Goal: Communication & Community: Participate in discussion

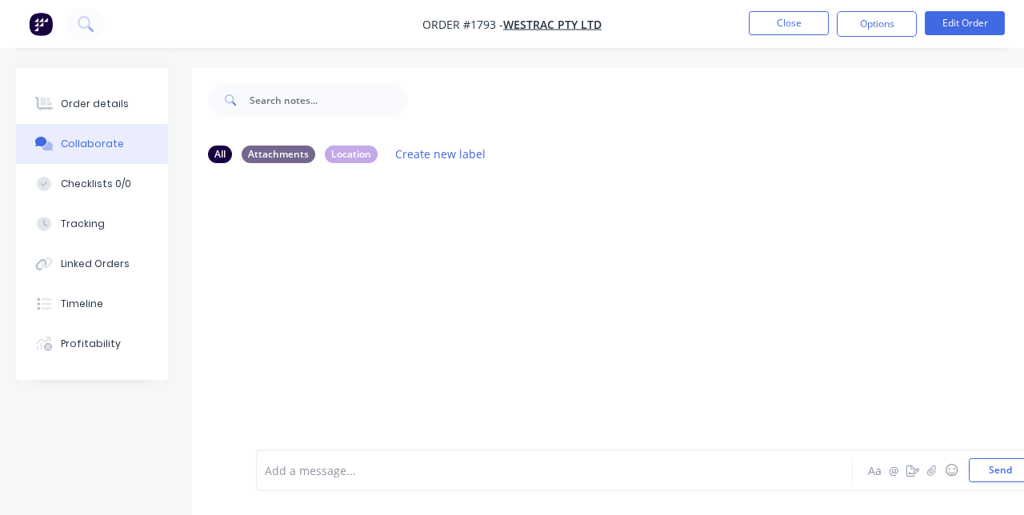
scroll to position [45, 0]
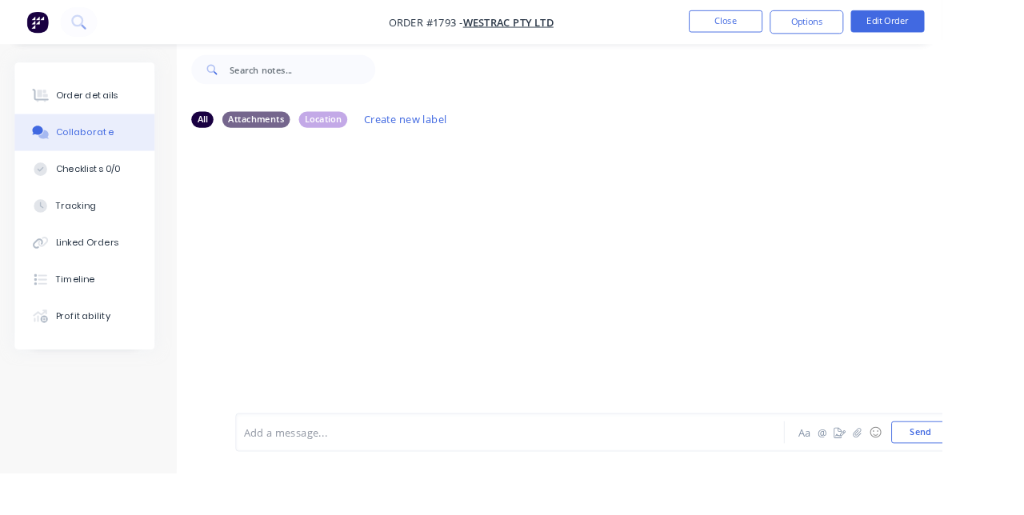
click at [829, 24] on button "Close" at bounding box center [789, 23] width 80 height 24
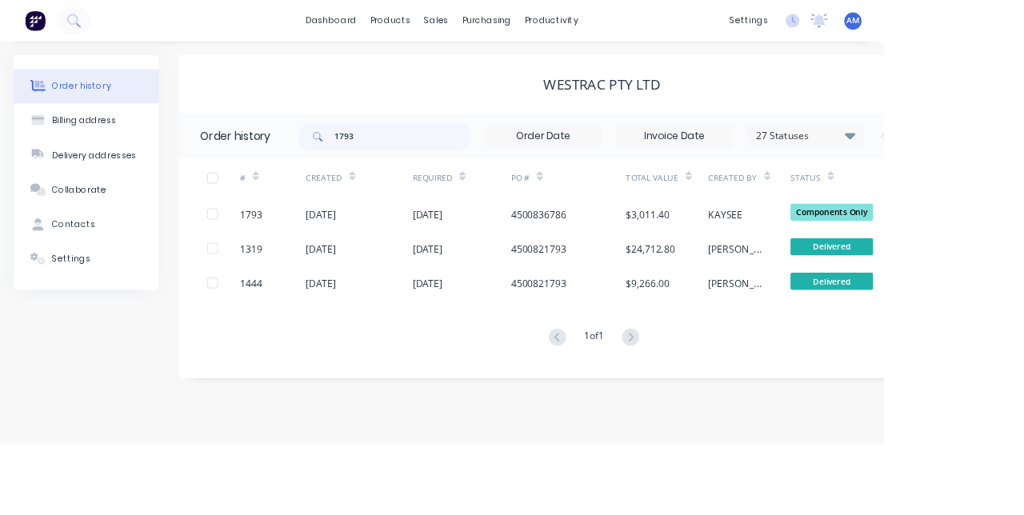
click at [312, 261] on div "1793" at bounding box center [316, 248] width 76 height 40
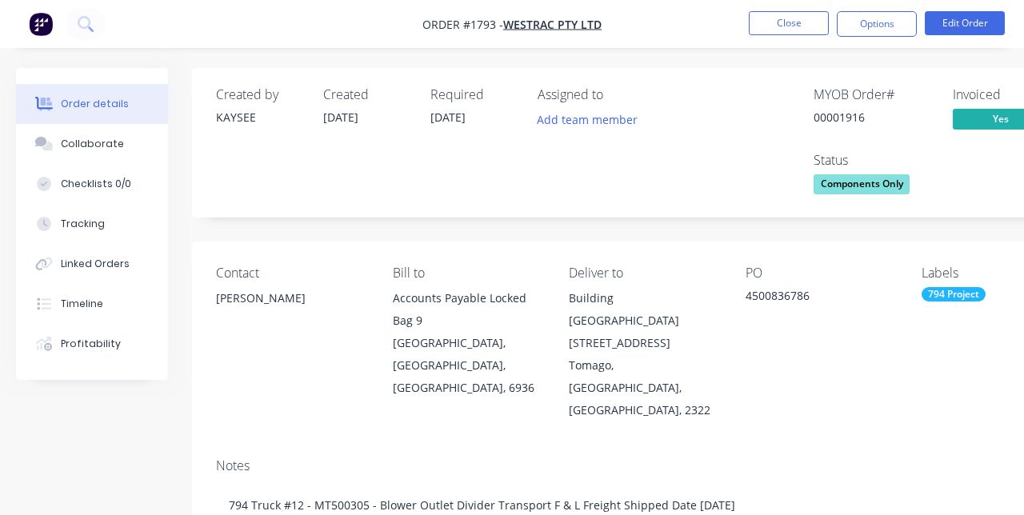
type input "[DATE]"
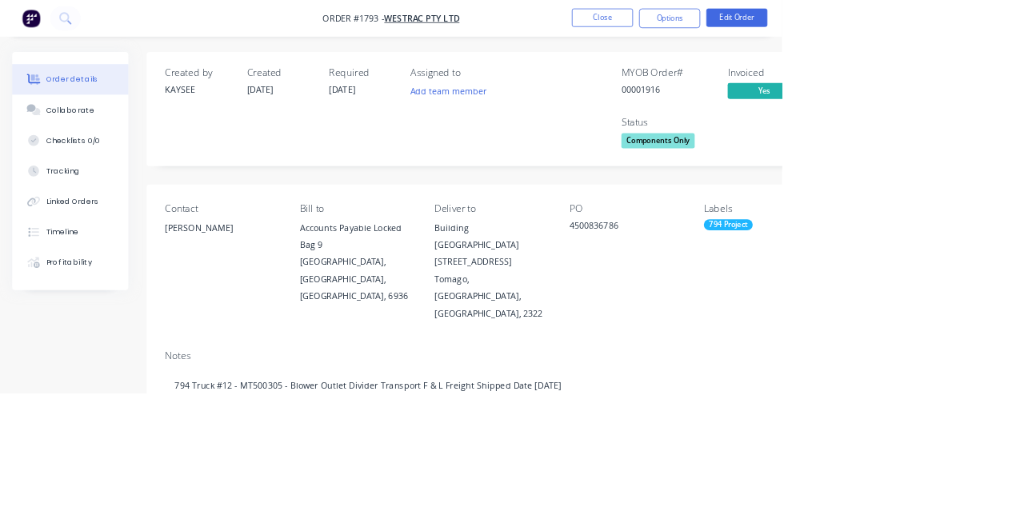
click at [106, 162] on button "Collaborate" at bounding box center [92, 144] width 152 height 40
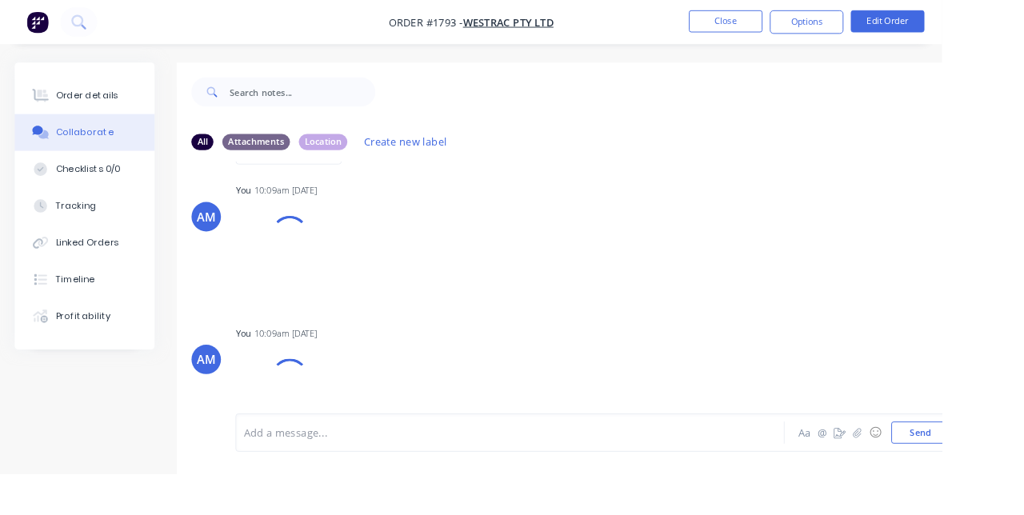
scroll to position [363, 0]
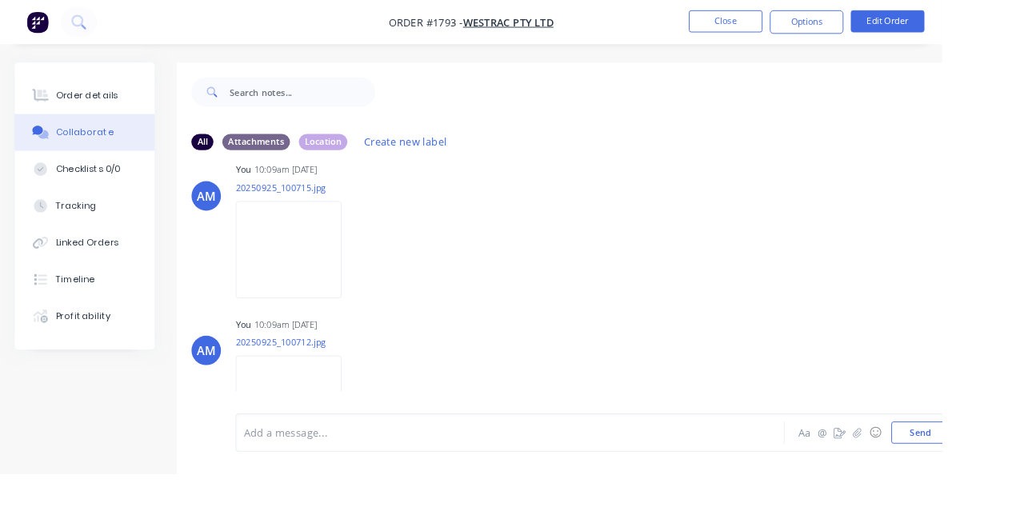
click at [829, 18] on button "Close" at bounding box center [789, 23] width 80 height 24
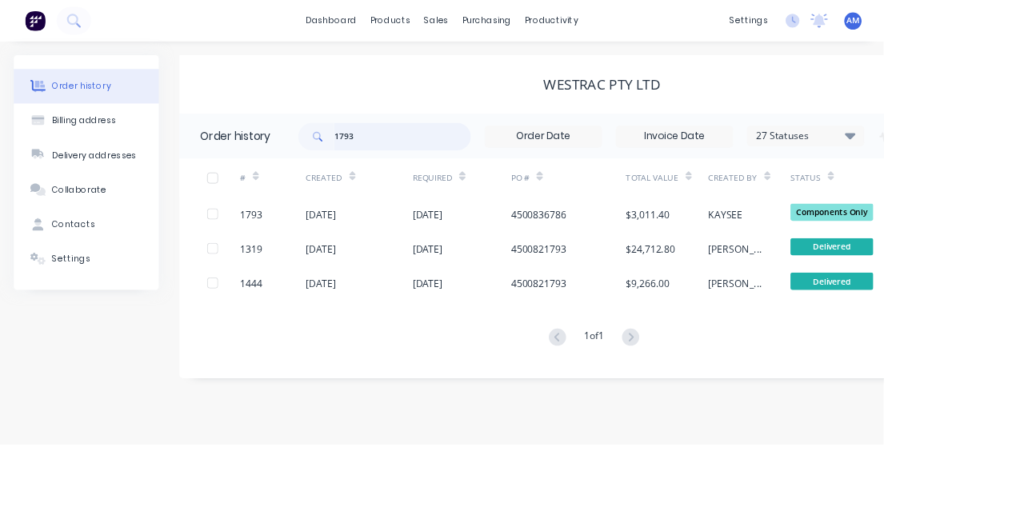
click at [411, 161] on input "1793" at bounding box center [466, 158] width 158 height 32
type input "1804"
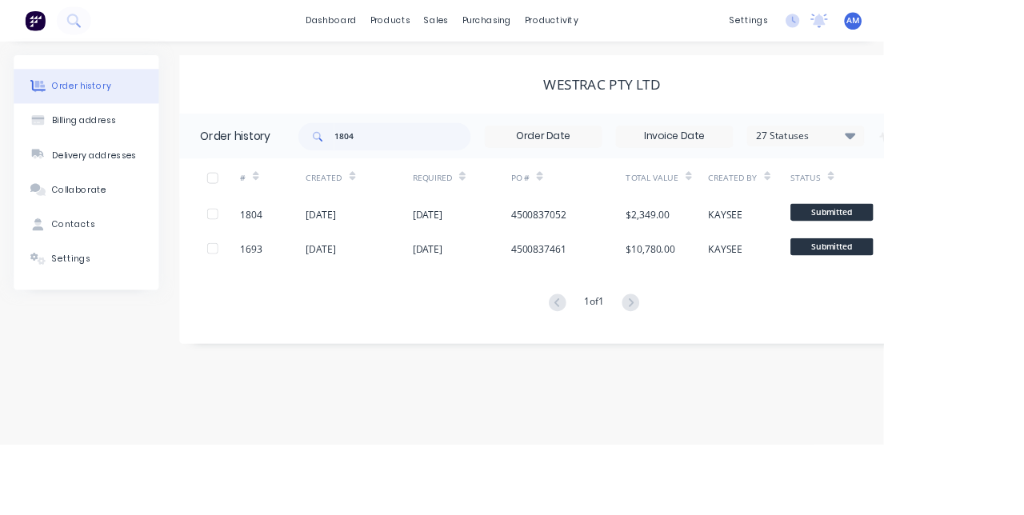
click at [366, 253] on div "[DATE]" at bounding box center [371, 248] width 35 height 17
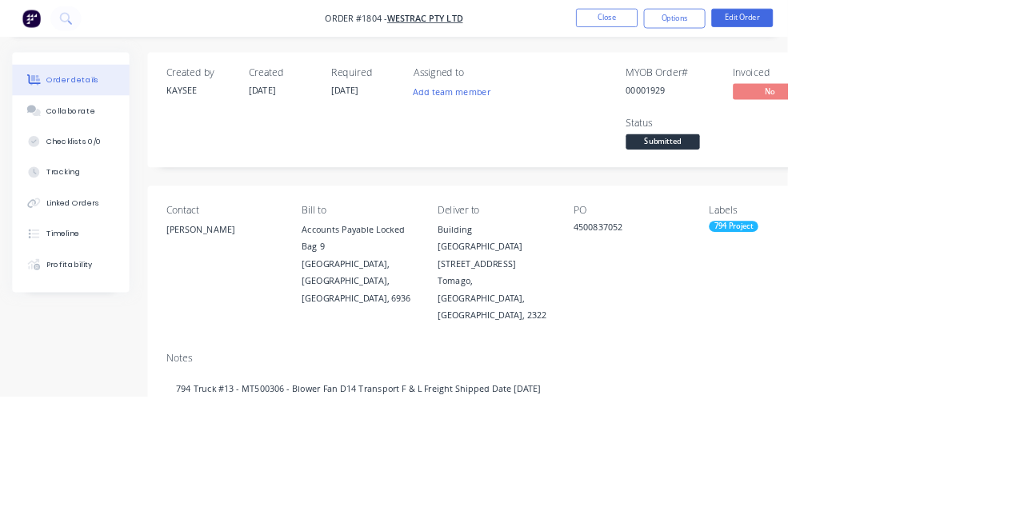
click at [78, 144] on div "Collaborate" at bounding box center [92, 144] width 63 height 14
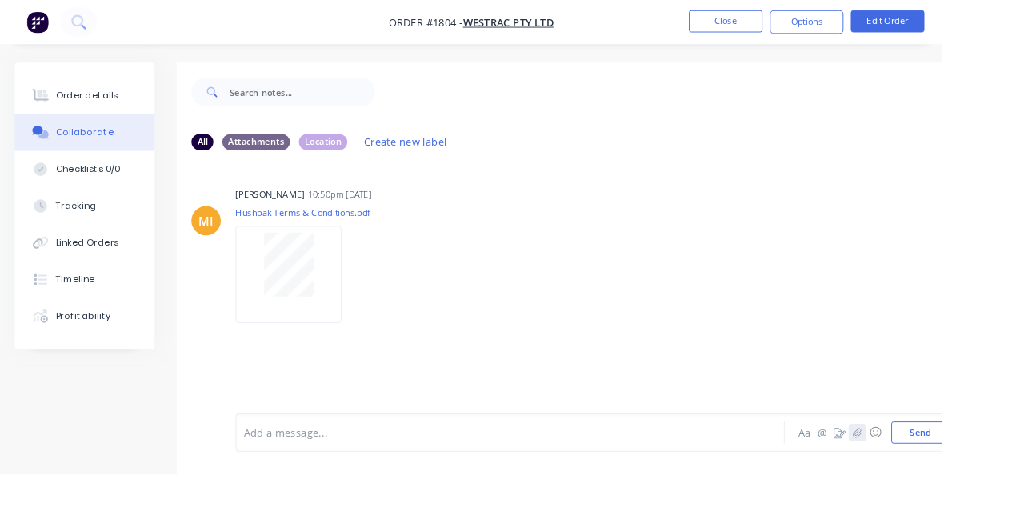
click at [932, 480] on button "button" at bounding box center [931, 470] width 19 height 19
click at [1001, 482] on button "Send" at bounding box center [999, 470] width 63 height 24
click at [791, 445] on div "AM You 10:55am [DATE] 20250925_102740.jpg Labels Download Delete" at bounding box center [644, 433] width 905 height 131
click at [829, 24] on button "Close" at bounding box center [789, 23] width 80 height 24
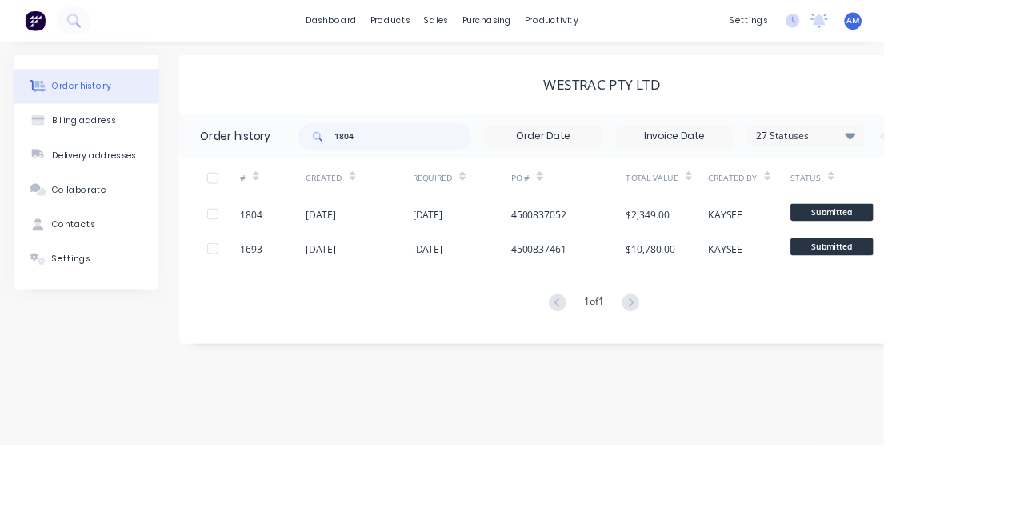
click at [455, 186] on div "Created" at bounding box center [416, 206] width 124 height 44
click at [478, 160] on input "1804" at bounding box center [466, 158] width 158 height 32
type input "1794"
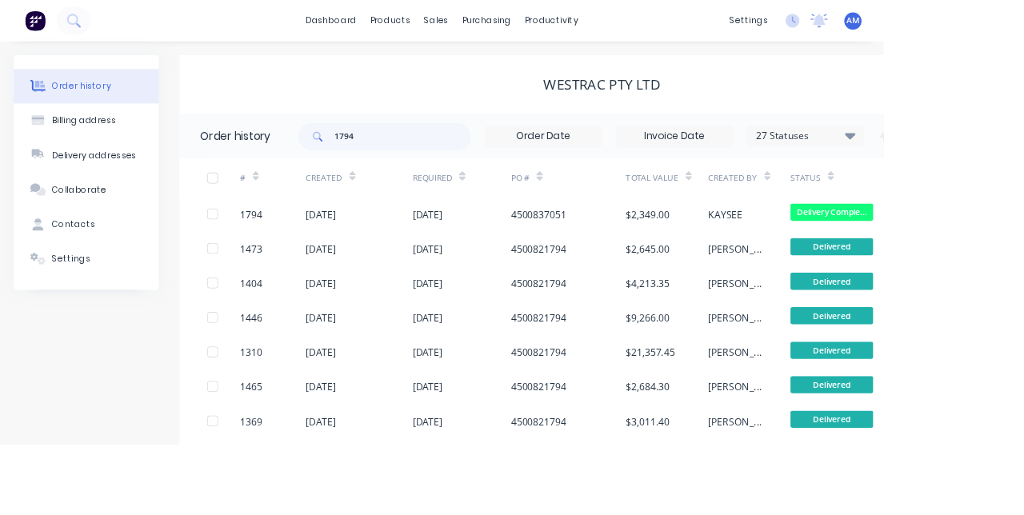
click at [365, 246] on div "[DATE]" at bounding box center [371, 248] width 35 height 17
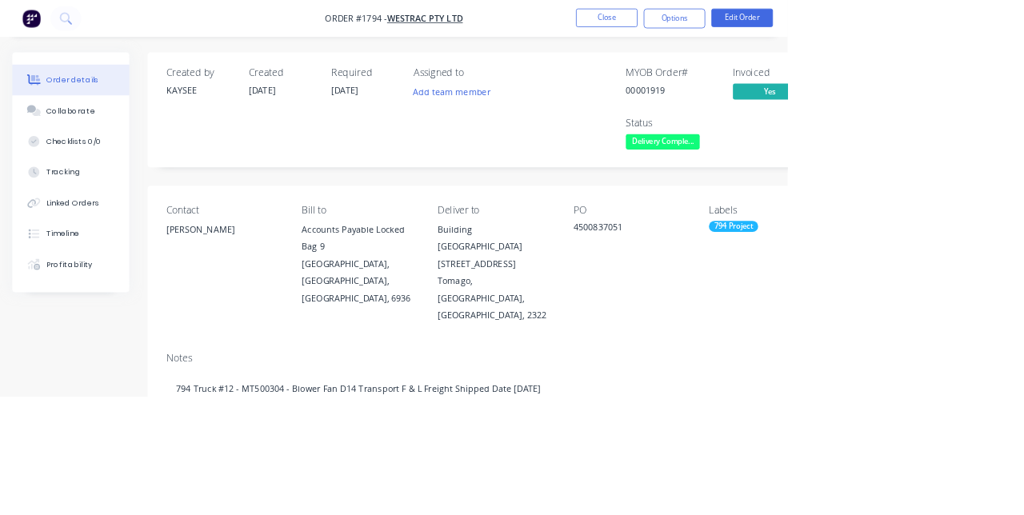
click at [83, 152] on button "Collaborate" at bounding box center [92, 144] width 152 height 40
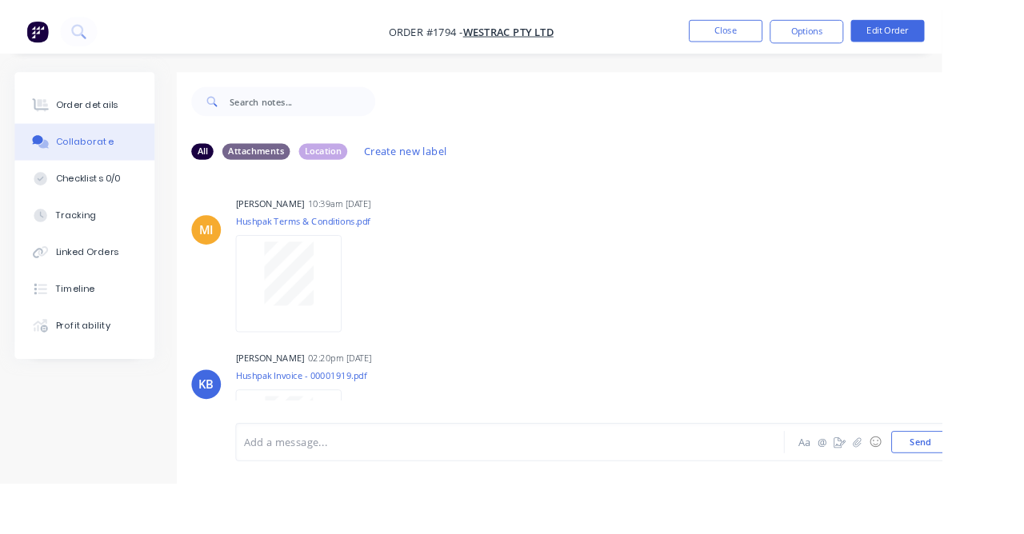
scroll to position [10, 0]
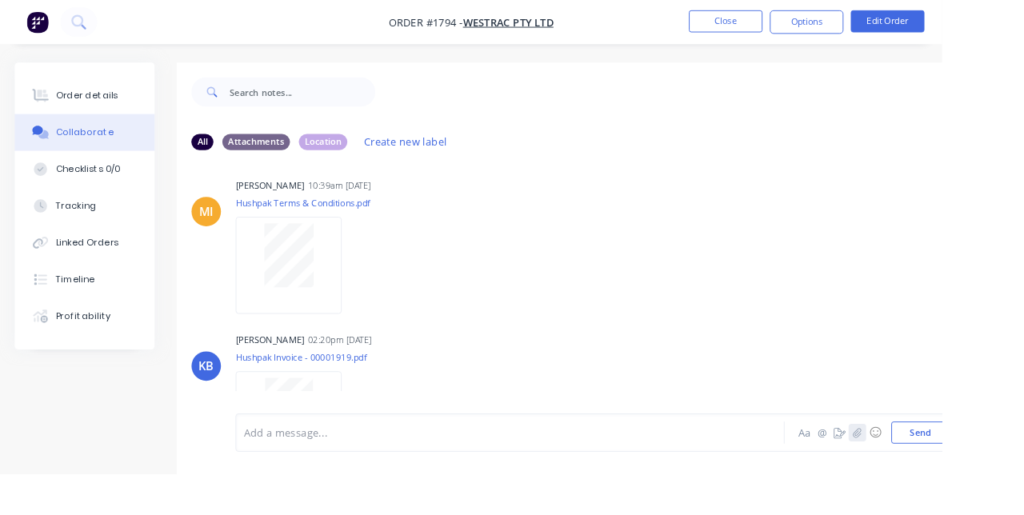
click at [933, 475] on icon "button" at bounding box center [931, 470] width 9 height 10
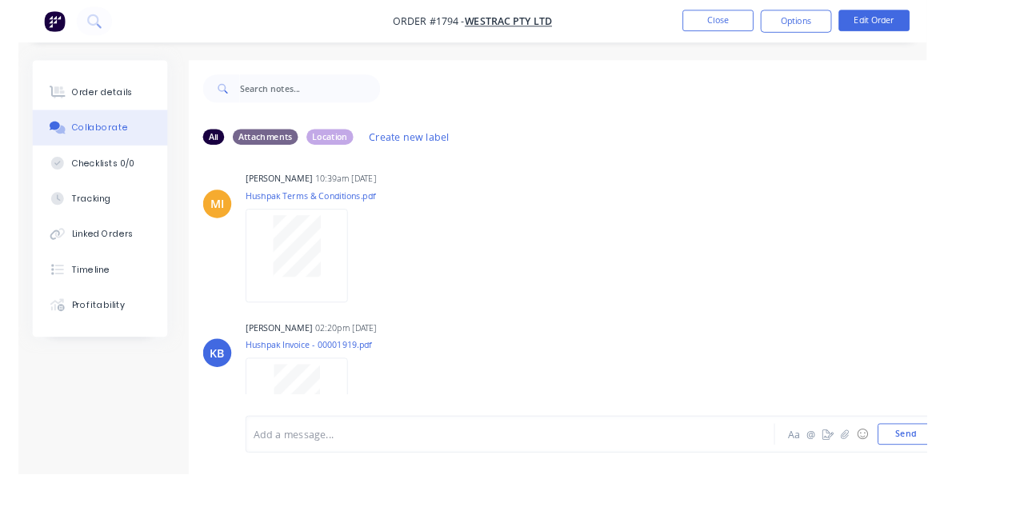
scroll to position [0, 0]
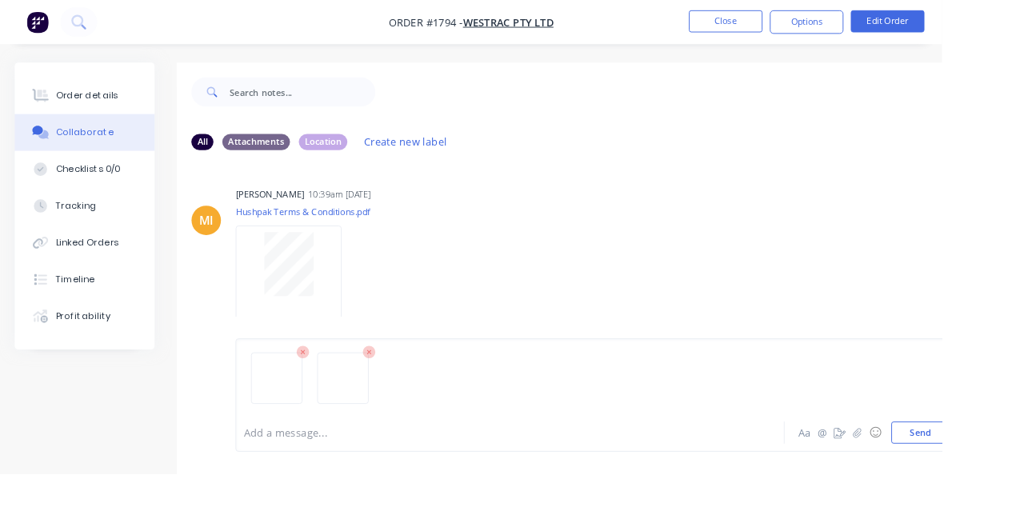
click at [1012, 482] on button "Send" at bounding box center [999, 470] width 63 height 24
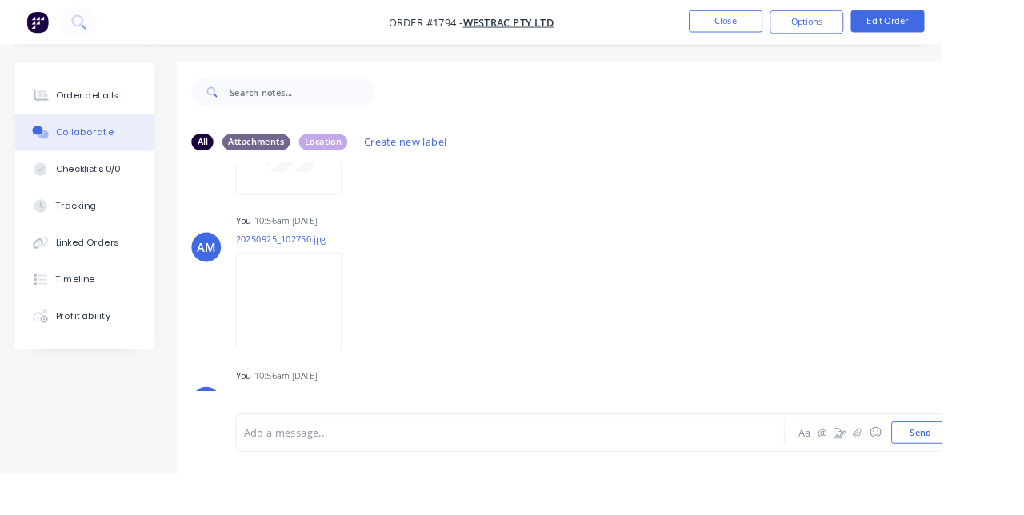
scroll to position [320, 0]
click at [829, 18] on button "Close" at bounding box center [789, 23] width 80 height 24
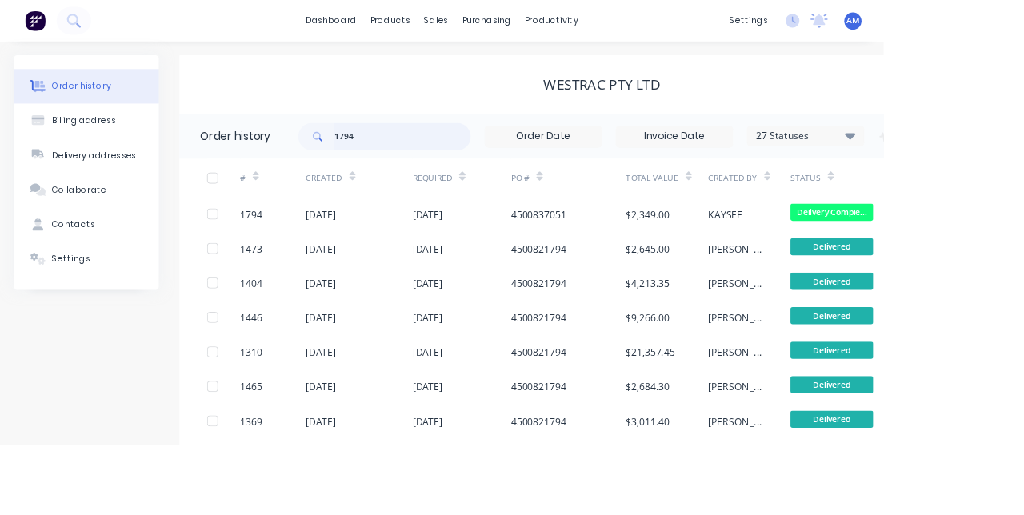
click at [477, 153] on input "1794" at bounding box center [466, 158] width 158 height 32
type input "179"
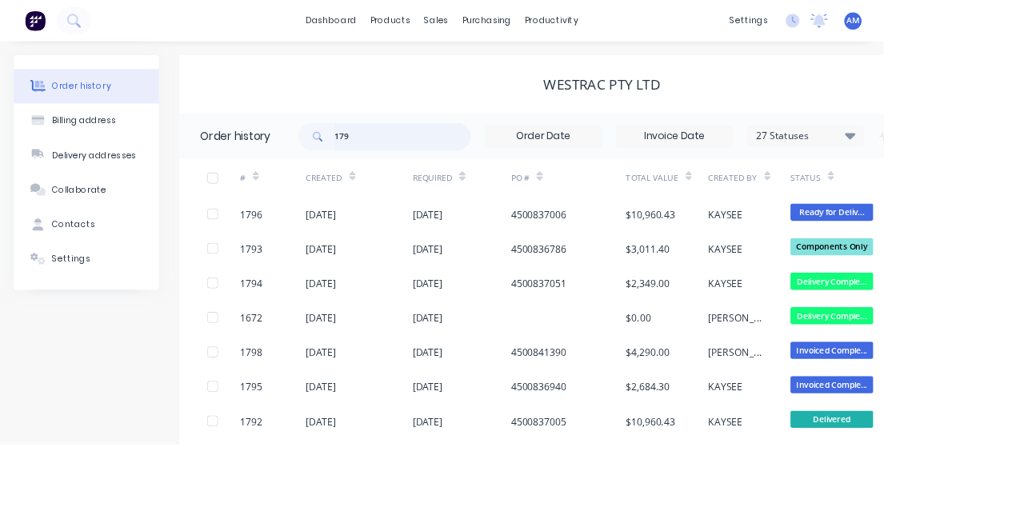
click at [462, 164] on input "179" at bounding box center [466, 158] width 158 height 32
type input "1789"
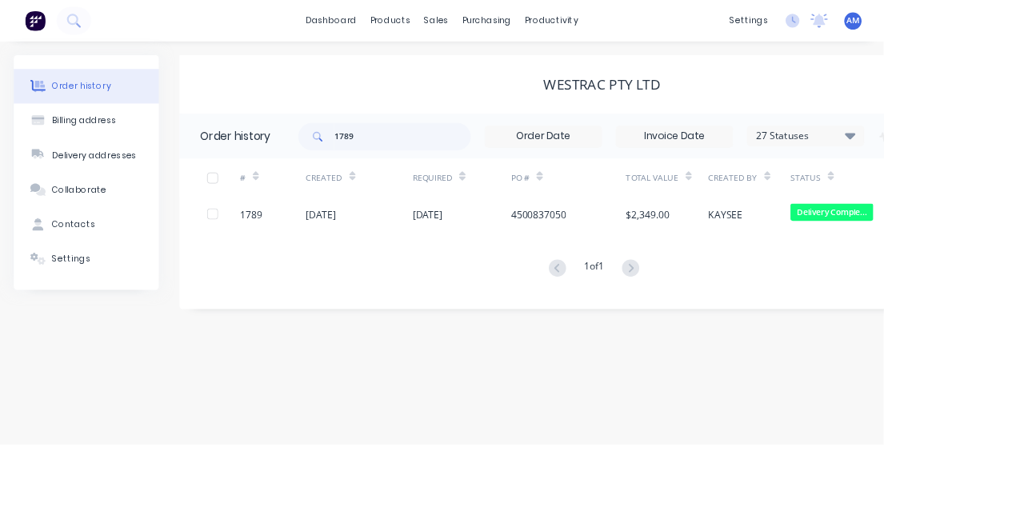
click at [459, 243] on div "[DATE]" at bounding box center [416, 248] width 124 height 40
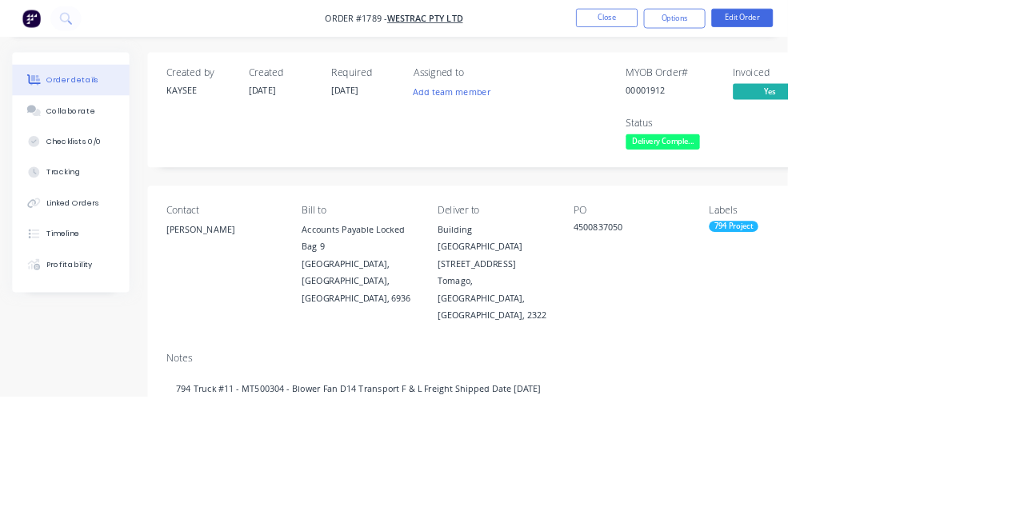
click at [90, 140] on div "Collaborate" at bounding box center [92, 144] width 63 height 14
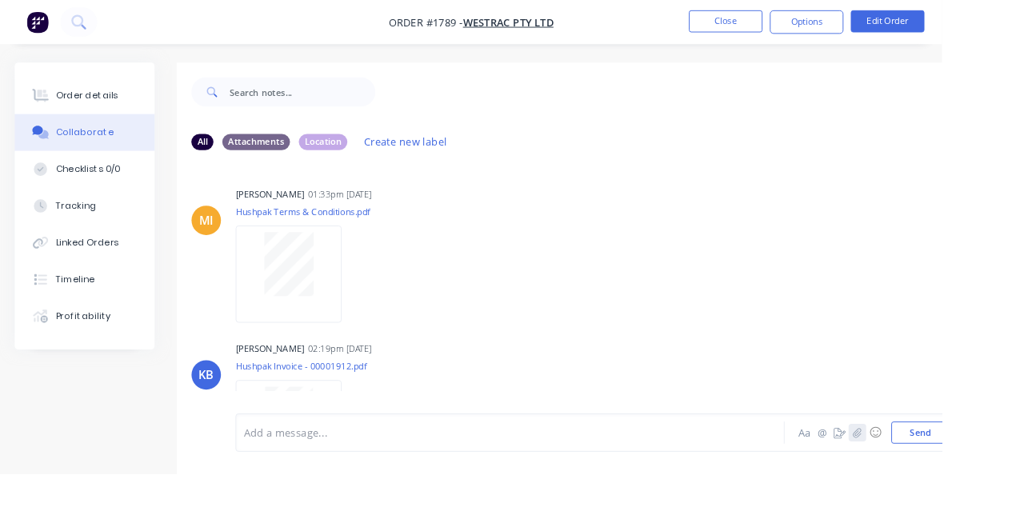
click at [939, 480] on button "button" at bounding box center [931, 470] width 19 height 19
click at [1011, 482] on button "Send" at bounding box center [999, 470] width 63 height 24
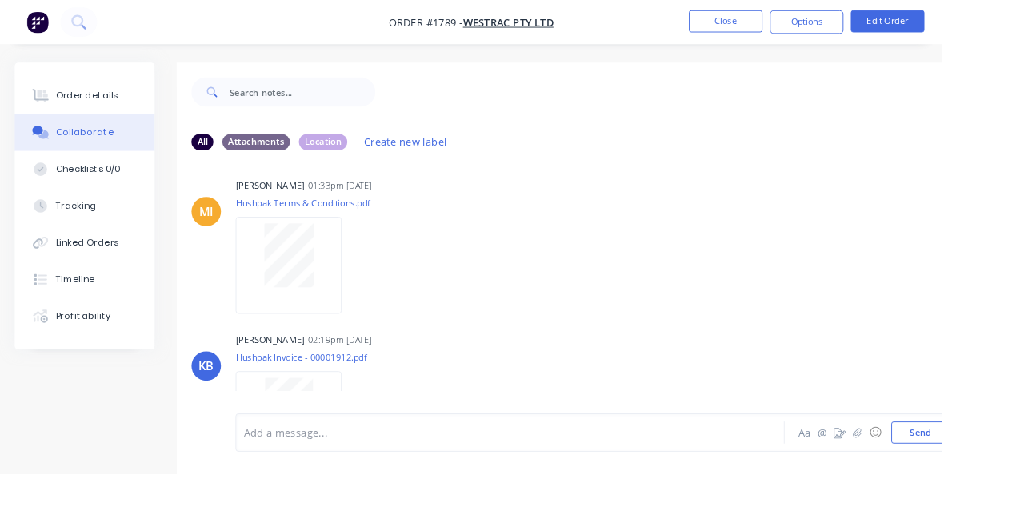
click at [387, 469] on div "Labels Download" at bounding box center [327, 457] width 142 height 120
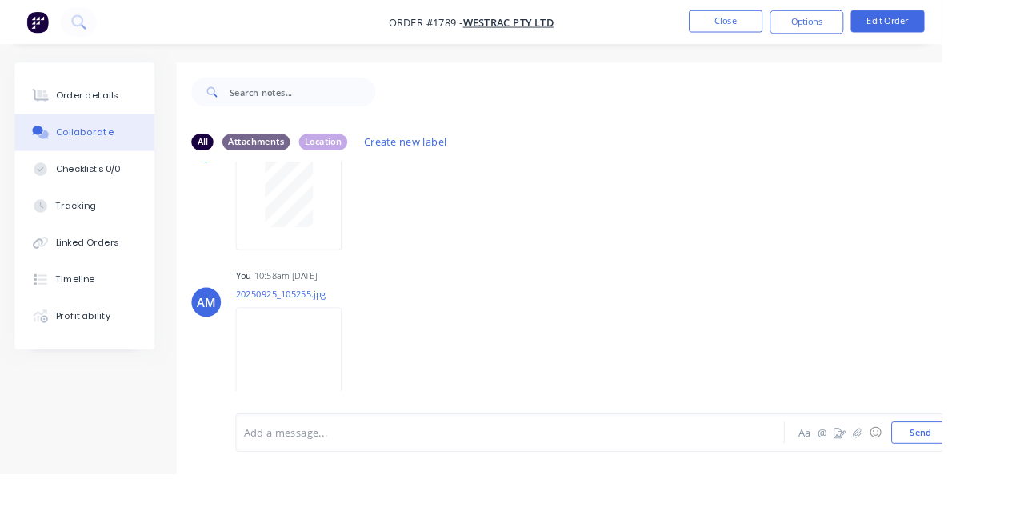
scroll to position [345, 0]
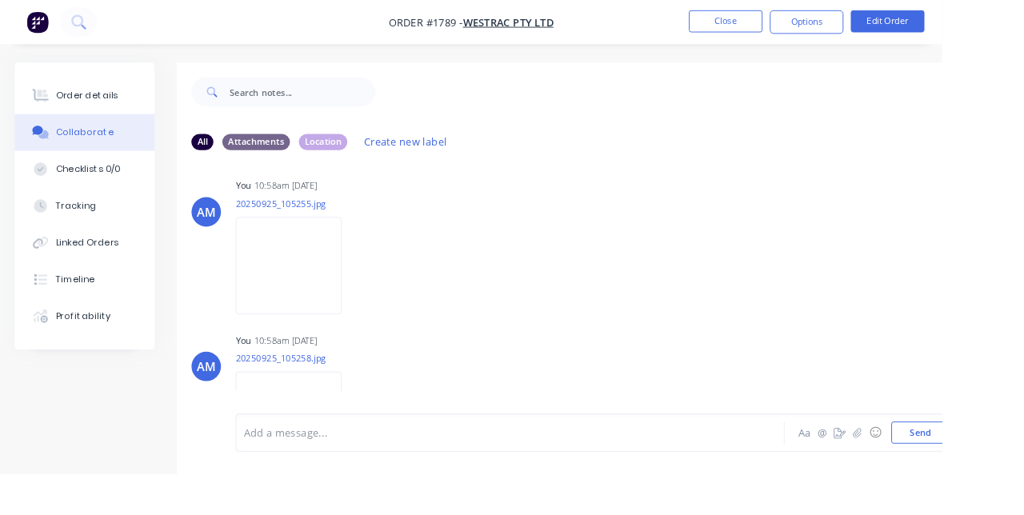
click at [829, 29] on button "Close" at bounding box center [789, 23] width 80 height 24
